Goal: Information Seeking & Learning: Learn about a topic

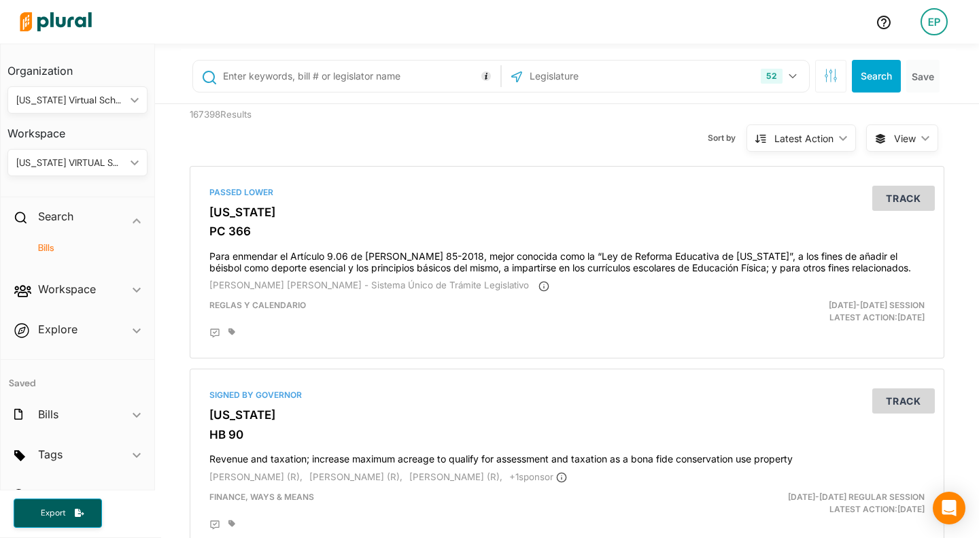
scroll to position [27, 0]
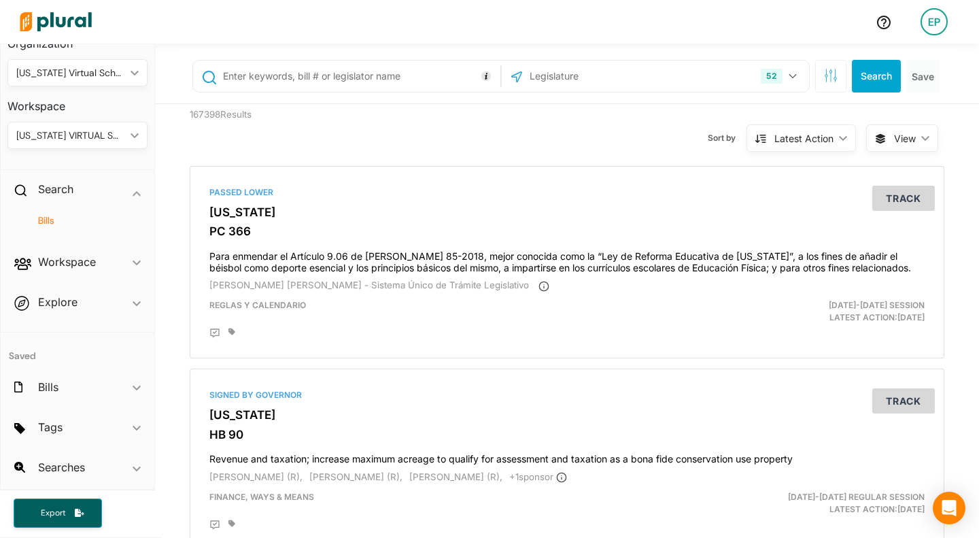
click at [44, 216] on h4 "Bills" at bounding box center [81, 220] width 120 height 13
click at [44, 215] on h4 "Bills" at bounding box center [81, 220] width 120 height 13
click at [787, 73] on button "52" at bounding box center [780, 76] width 50 height 26
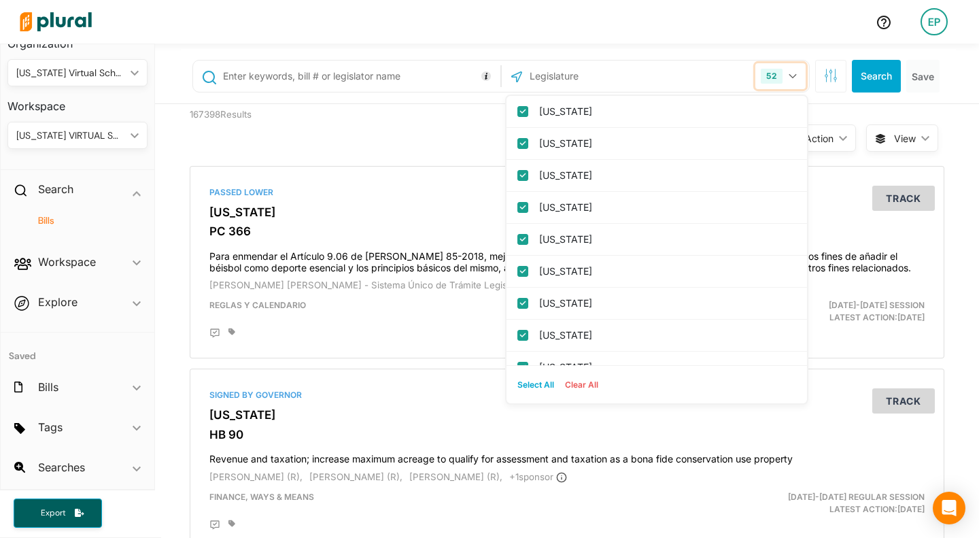
click at [786, 73] on button "52" at bounding box center [780, 76] width 50 height 26
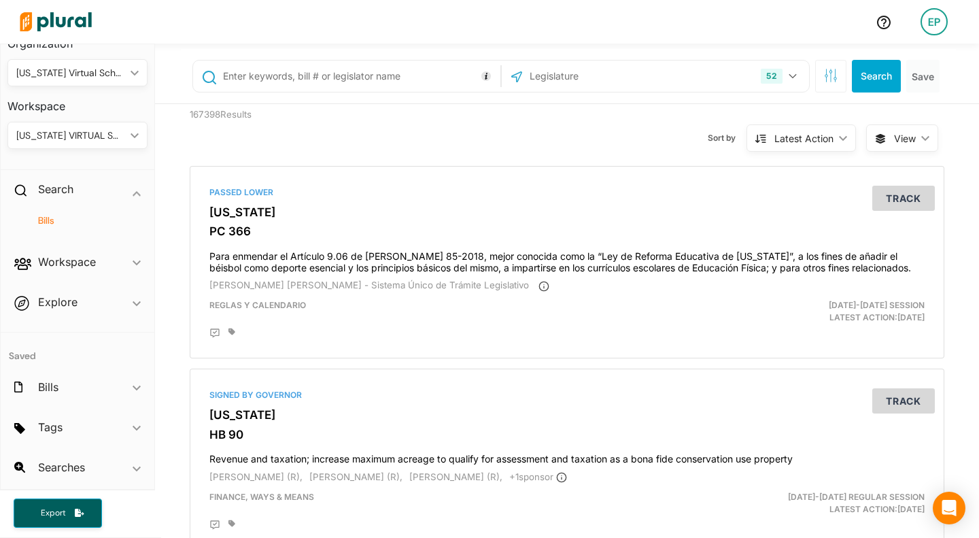
click at [133, 472] on icon "ic_keyboard_arrow_down" at bounding box center [137, 468] width 8 height 6
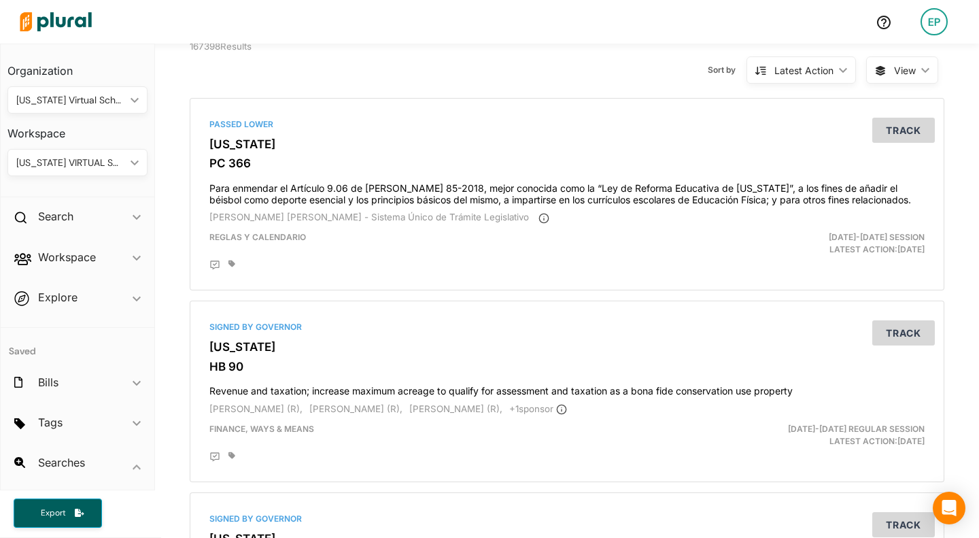
scroll to position [138, 0]
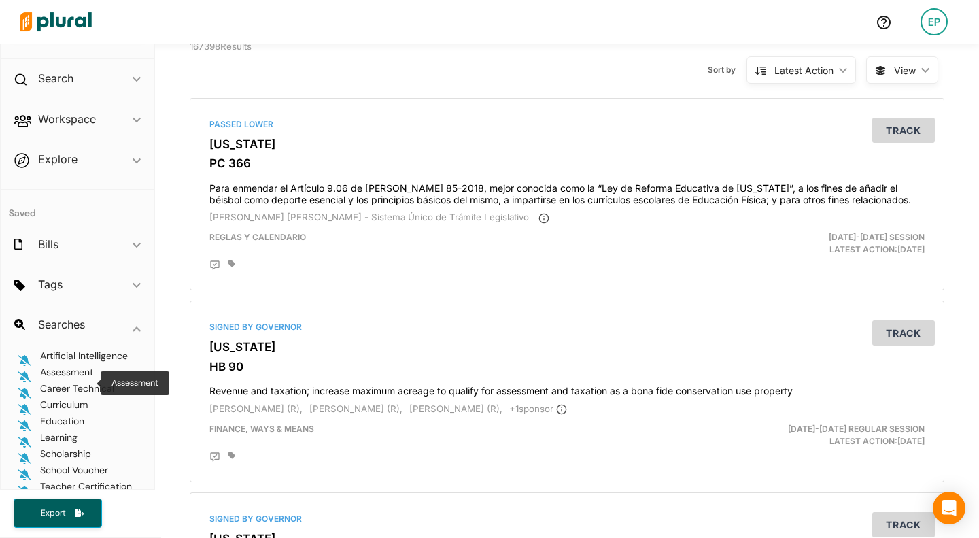
click at [57, 378] on span "Assessment" at bounding box center [66, 372] width 53 height 12
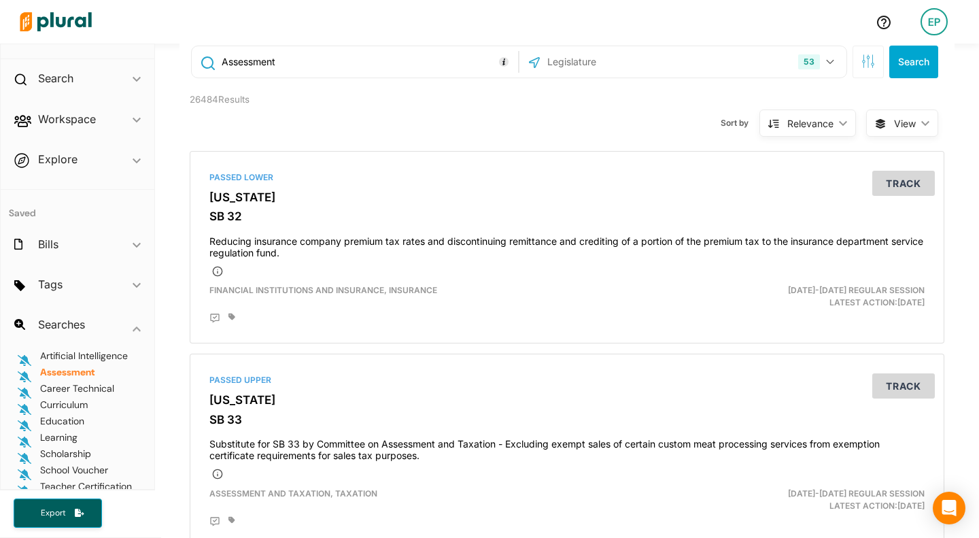
click at [220, 58] on input "Assessment" at bounding box center [367, 62] width 295 height 26
click at [904, 57] on button "Search" at bounding box center [913, 62] width 49 height 33
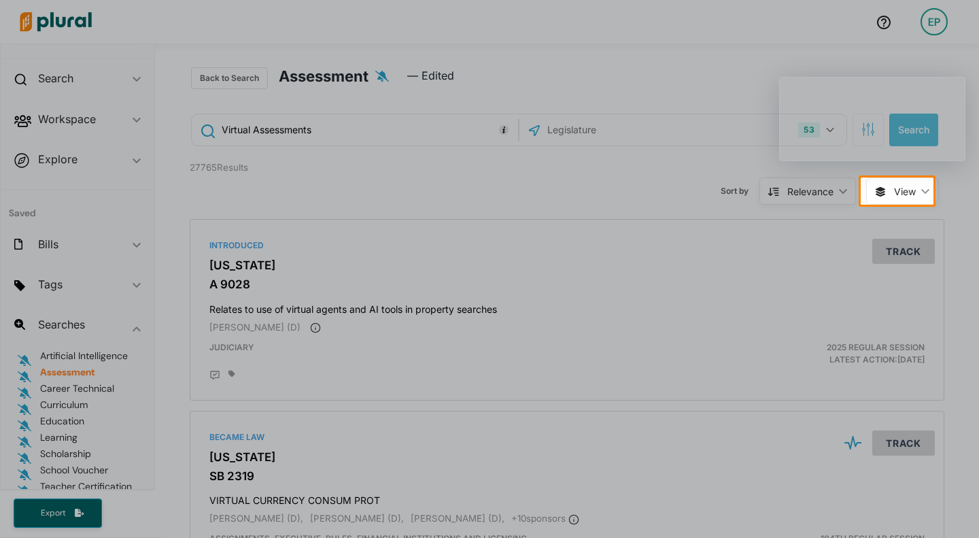
click at [925, 182] on div "Product tour overlay" at bounding box center [489, 269] width 979 height 538
click at [917, 183] on div "Product tour overlay" at bounding box center [489, 269] width 979 height 538
click at [885, 183] on div "Product tour overlay" at bounding box center [489, 269] width 979 height 538
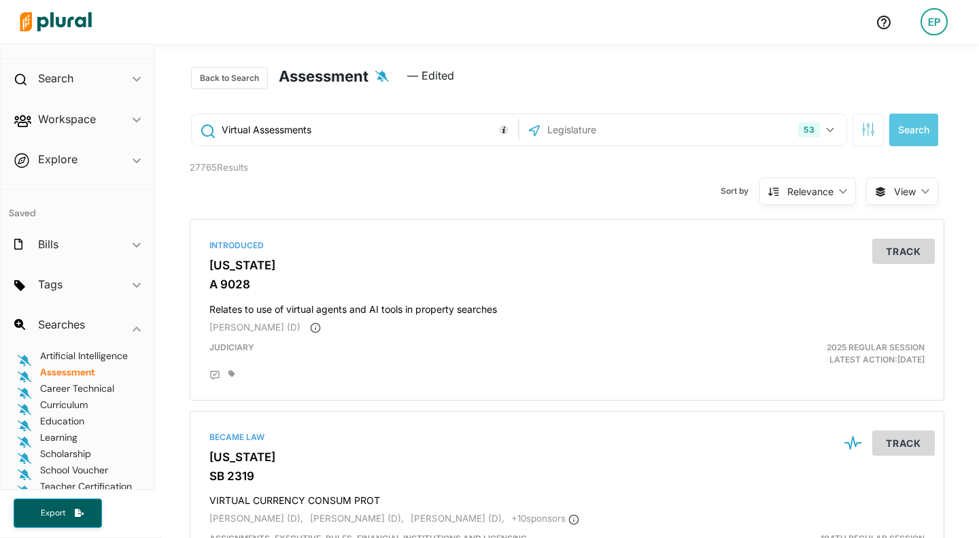
click at [915, 186] on span "View ic_keyboard_arrow_down" at bounding box center [902, 190] width 72 height 27
click at [846, 218] on span "Table" at bounding box center [886, 223] width 81 height 12
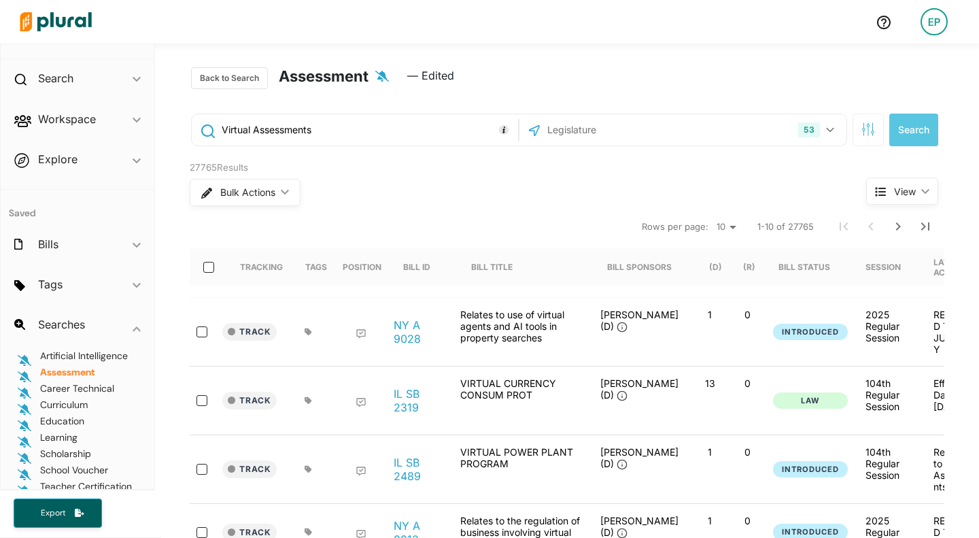
click at [248, 133] on input "Virtual Assessments" at bounding box center [367, 130] width 295 height 26
type input "Virtual+Assessments"
click at [909, 133] on button "Search" at bounding box center [913, 129] width 49 height 33
click at [220, 72] on button "Back to Search" at bounding box center [229, 78] width 77 height 22
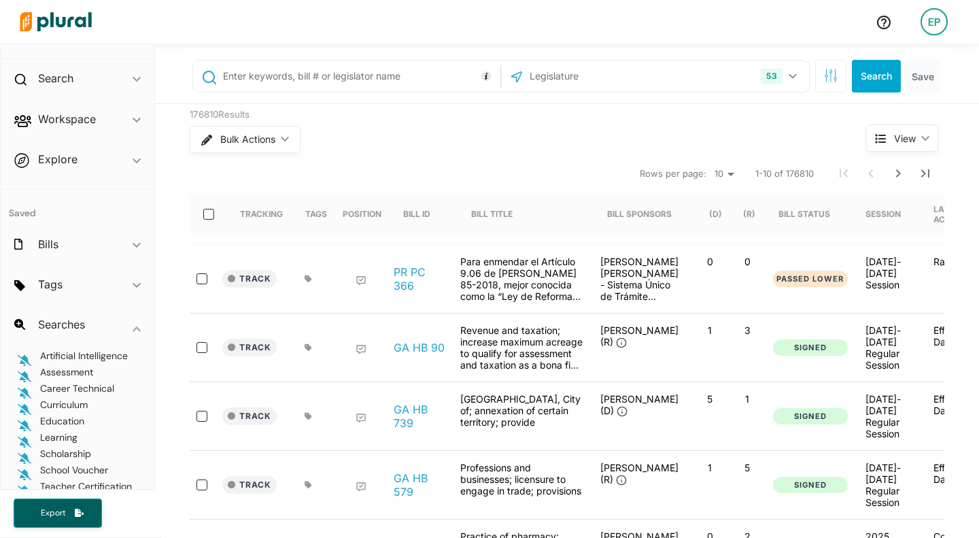
click at [336, 81] on input "text" at bounding box center [359, 76] width 275 height 26
click at [133, 81] on polygon at bounding box center [137, 79] width 8 height 5
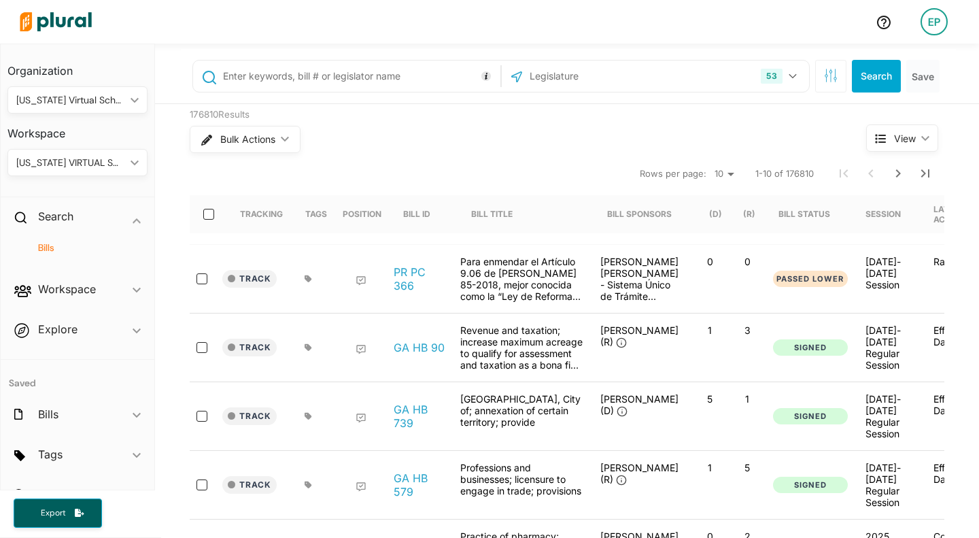
click at [131, 158] on div "[US_STATE] VIRTUAL SCHOOL ic_keyboard_arrow_down" at bounding box center [77, 162] width 140 height 27
click at [124, 155] on div "[US_STATE] VIRTUAL SCHOOL ic_keyboard_arrow_down" at bounding box center [77, 162] width 140 height 27
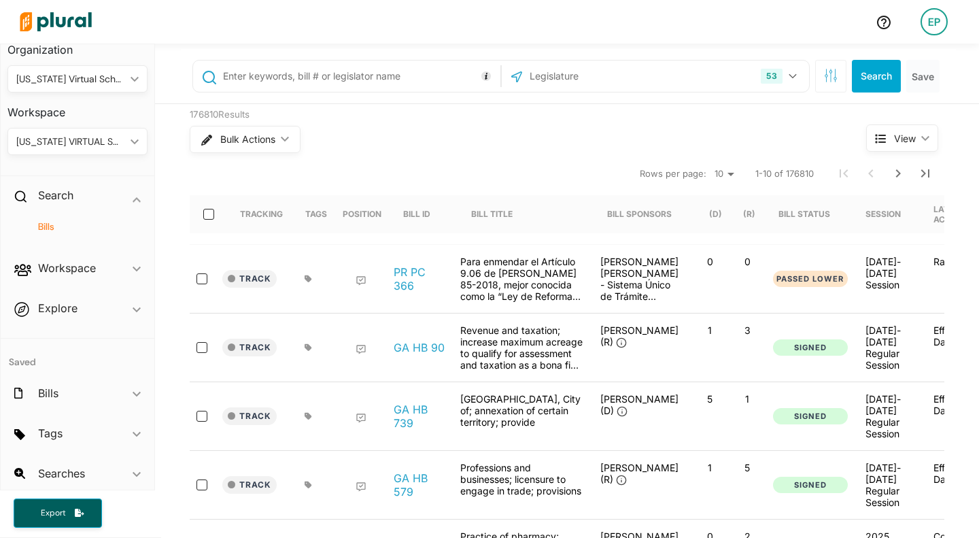
scroll to position [27, 0]
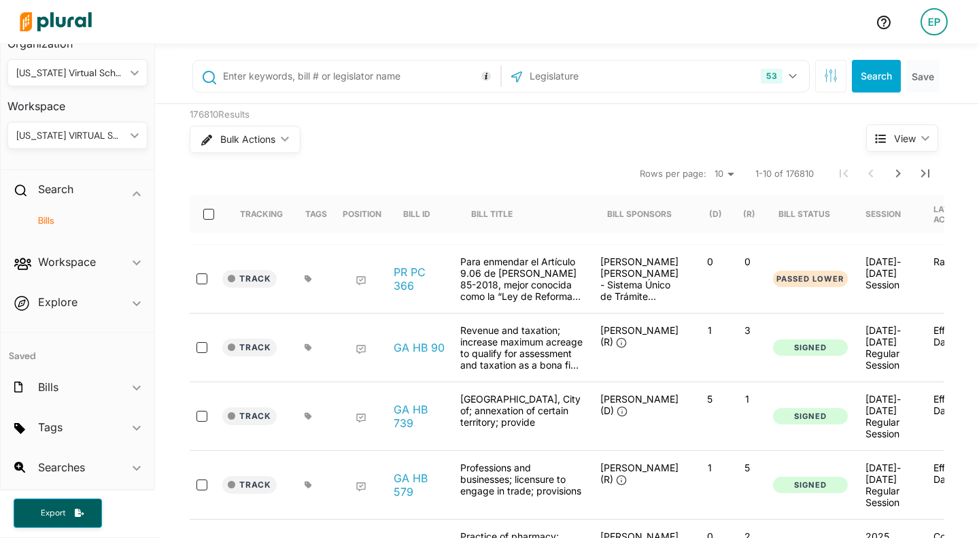
click at [930, 14] on div "EP" at bounding box center [933, 21] width 27 height 27
click at [811, 12] on div at bounding box center [439, 22] width 851 height 48
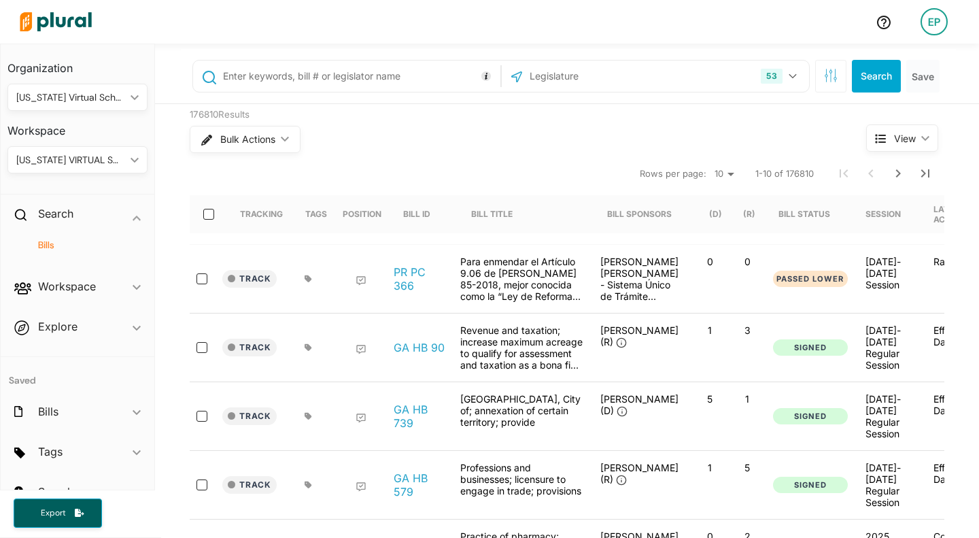
scroll to position [0, 0]
click at [48, 247] on h4 "Bills" at bounding box center [81, 247] width 120 height 13
click at [46, 243] on h4 "Bills" at bounding box center [81, 247] width 120 height 13
click at [322, 77] on input "text" at bounding box center [359, 76] width 275 height 26
type input ""virtual education""
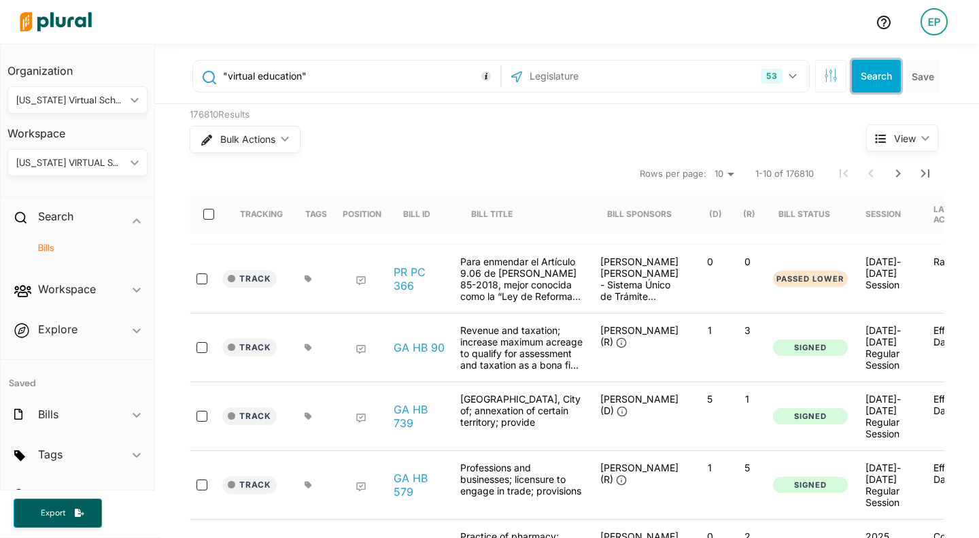
click at [868, 69] on button "Search" at bounding box center [875, 76] width 49 height 33
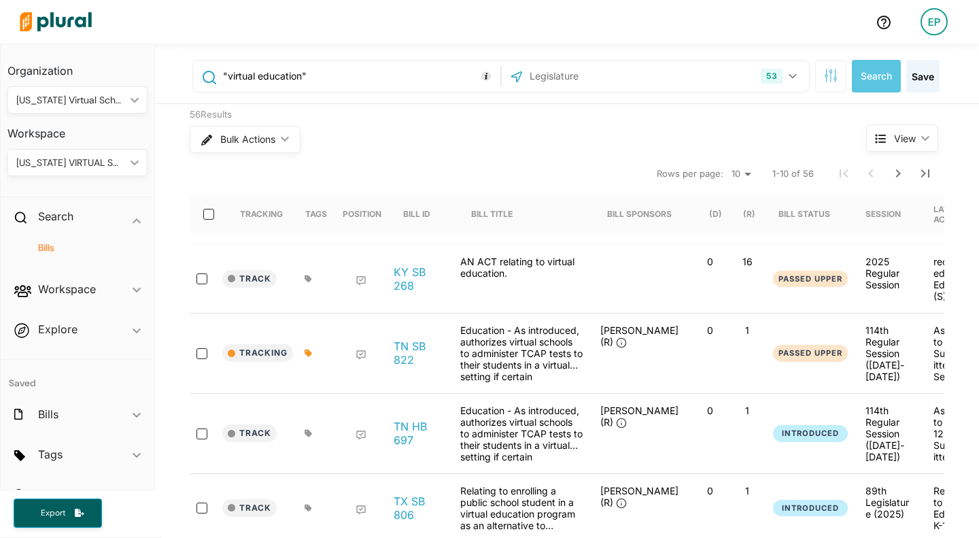
click at [133, 286] on span "ic_keyboard_arrow_down" at bounding box center [137, 291] width 8 height 20
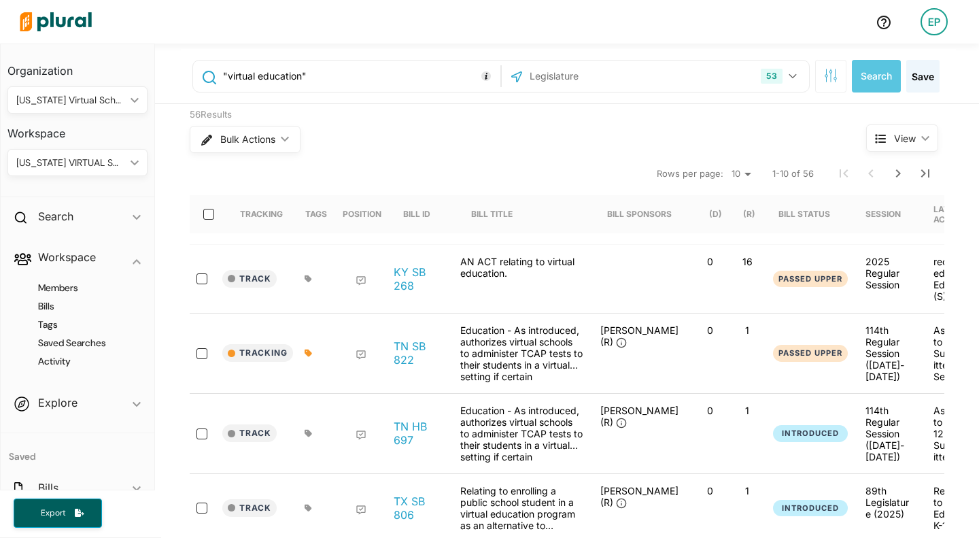
scroll to position [101, 0]
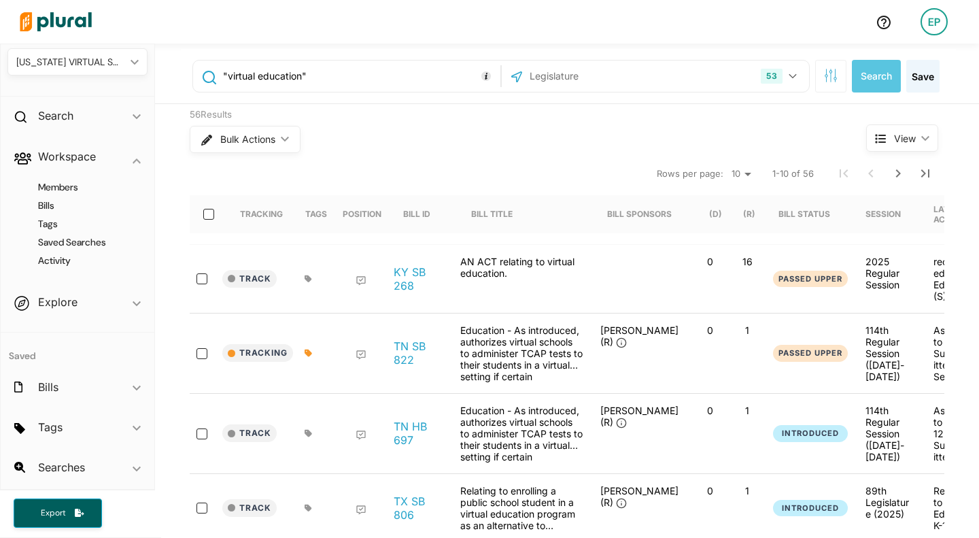
click at [133, 300] on icon "ic_keyboard_arrow_down" at bounding box center [137, 303] width 8 height 6
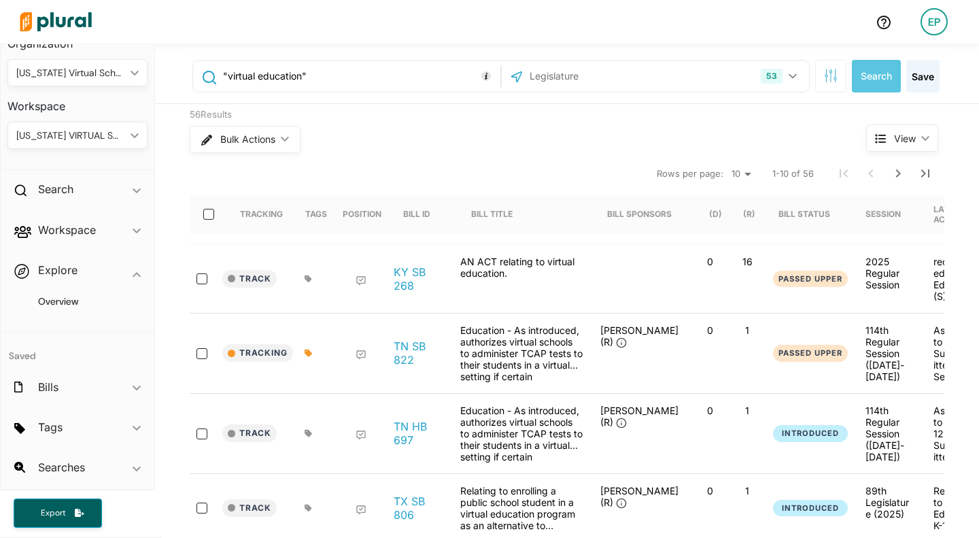
scroll to position [27, 0]
click at [49, 302] on h4 "Overview" at bounding box center [81, 301] width 120 height 13
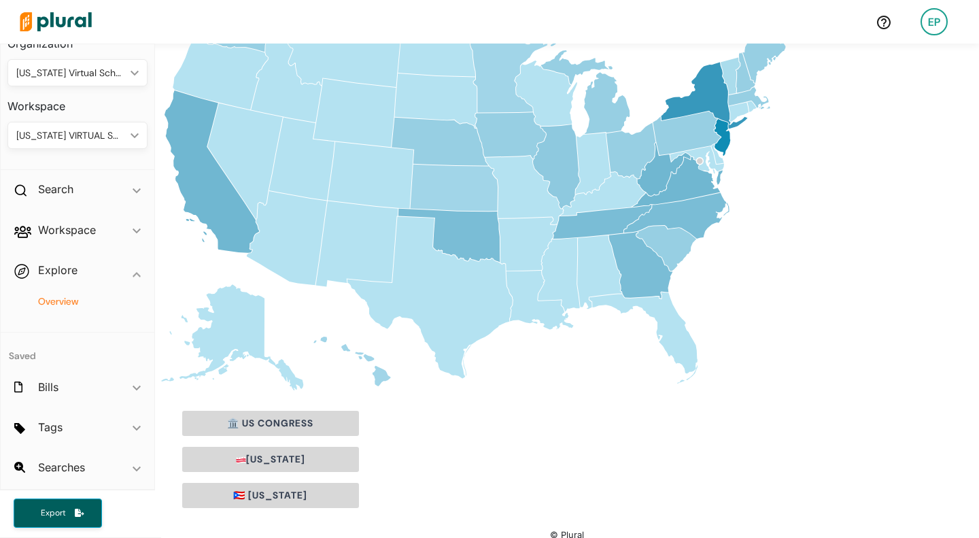
scroll to position [175, 0]
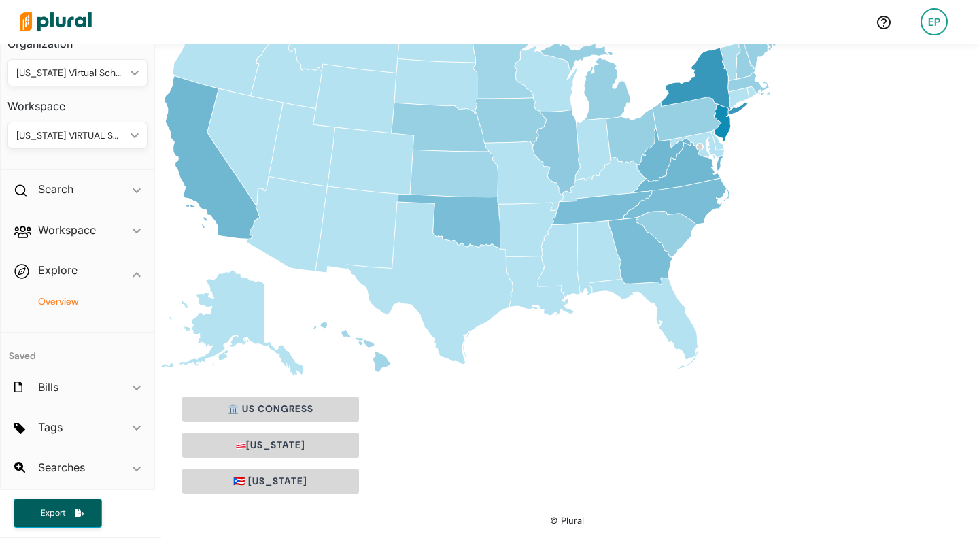
click at [669, 297] on icon "[US_STATE]" at bounding box center [642, 323] width 108 height 92
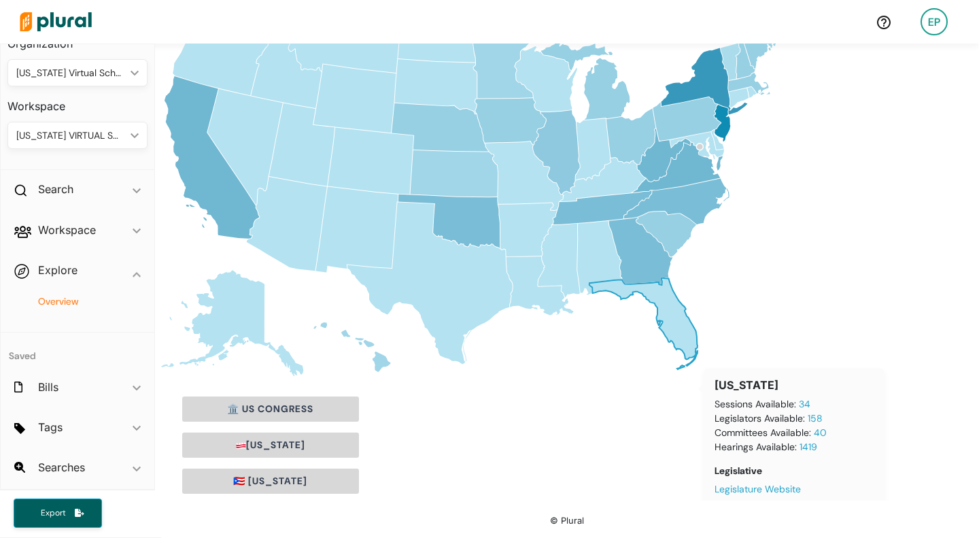
click at [133, 425] on icon "ic_keyboard_arrow_down" at bounding box center [137, 428] width 8 height 6
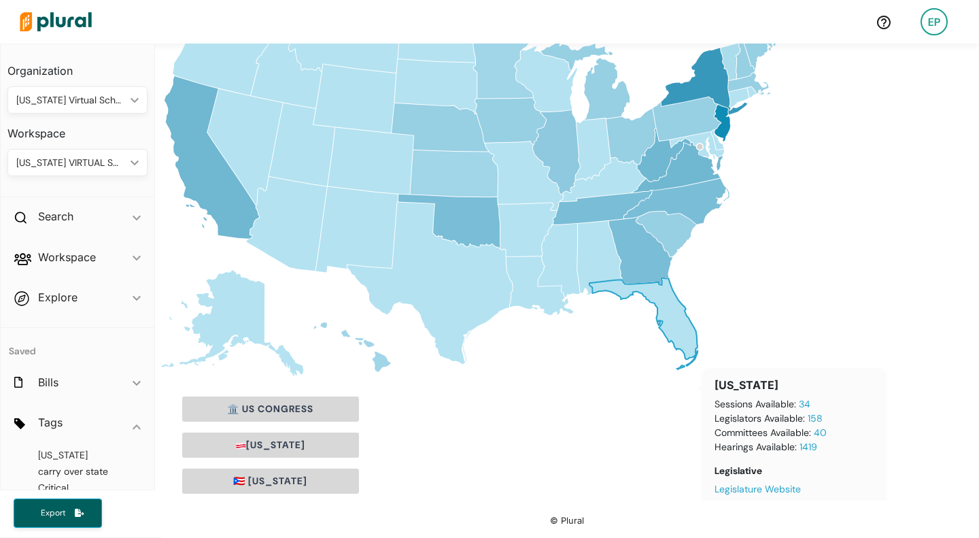
scroll to position [138, 0]
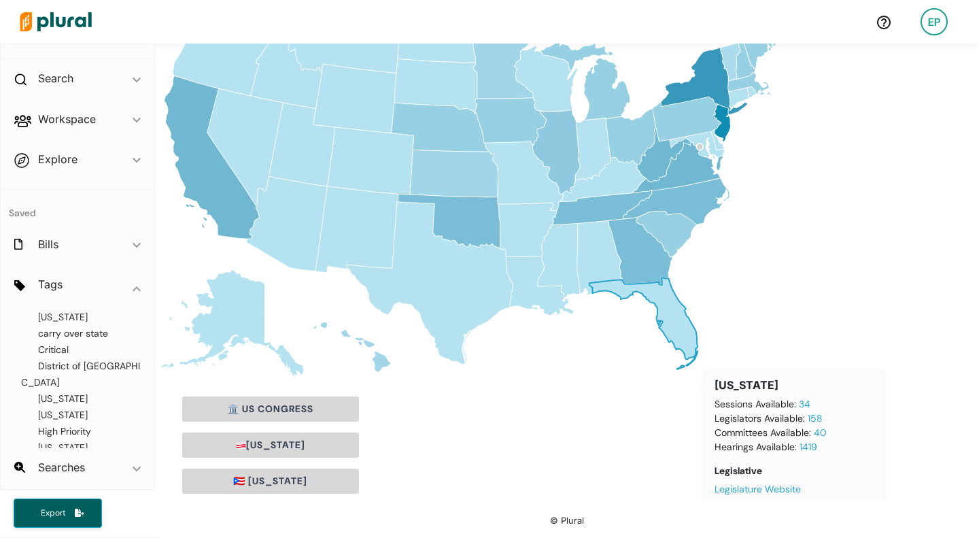
click at [48, 311] on span "[US_STATE]" at bounding box center [63, 317] width 50 height 12
